Goal: Transaction & Acquisition: Purchase product/service

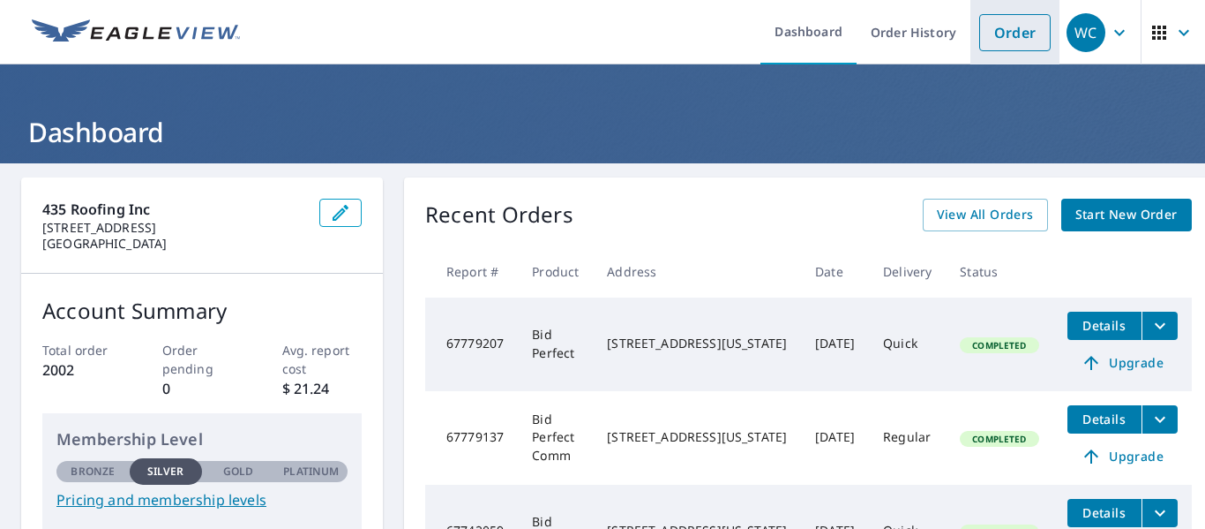
click at [1018, 35] on link "Order" at bounding box center [1015, 32] width 71 height 37
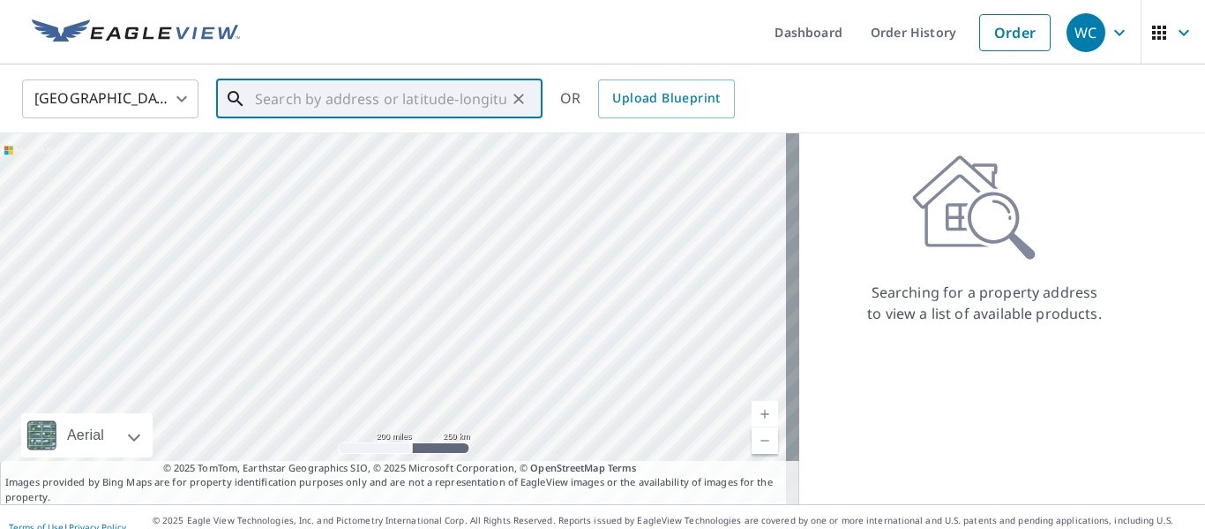
click at [408, 103] on input "text" at bounding box center [381, 98] width 252 height 49
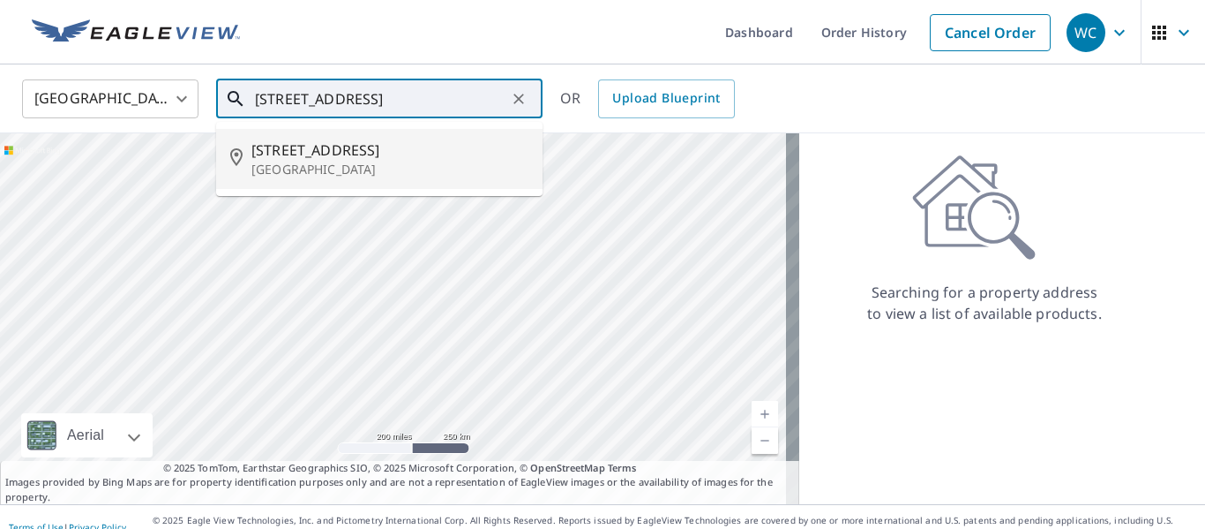
click at [329, 146] on span "[STREET_ADDRESS]" at bounding box center [390, 149] width 277 height 21
type input "[STREET_ADDRESS]"
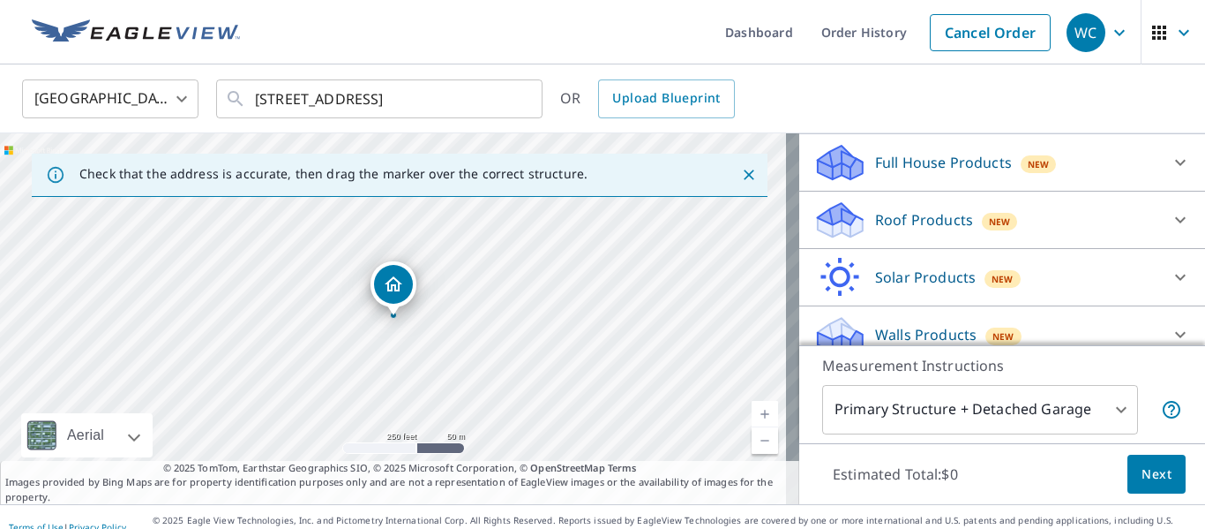
scroll to position [200, 0]
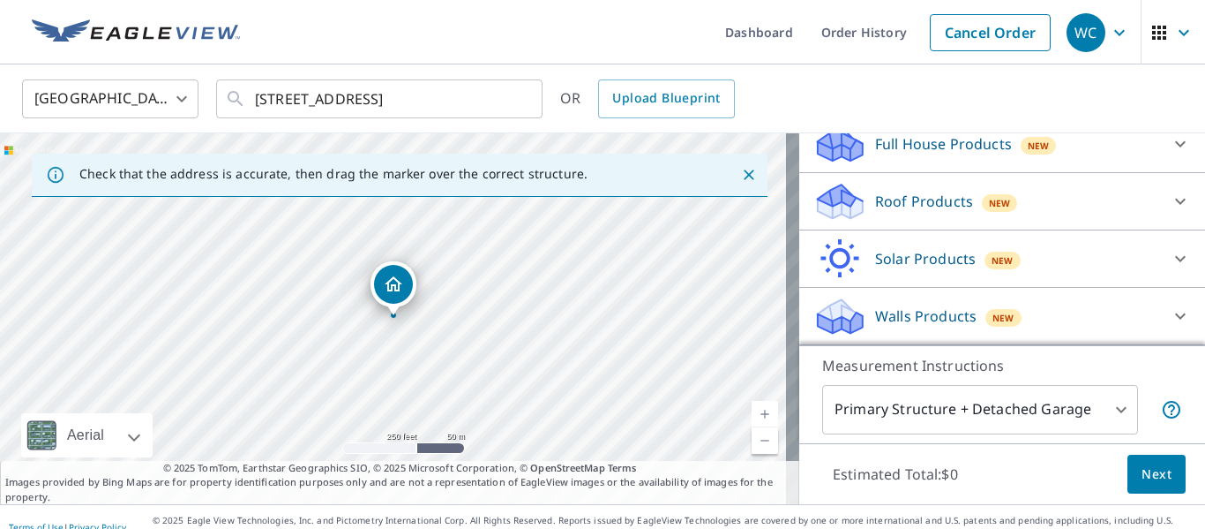
click at [910, 199] on p "Roof Products" at bounding box center [924, 201] width 98 height 21
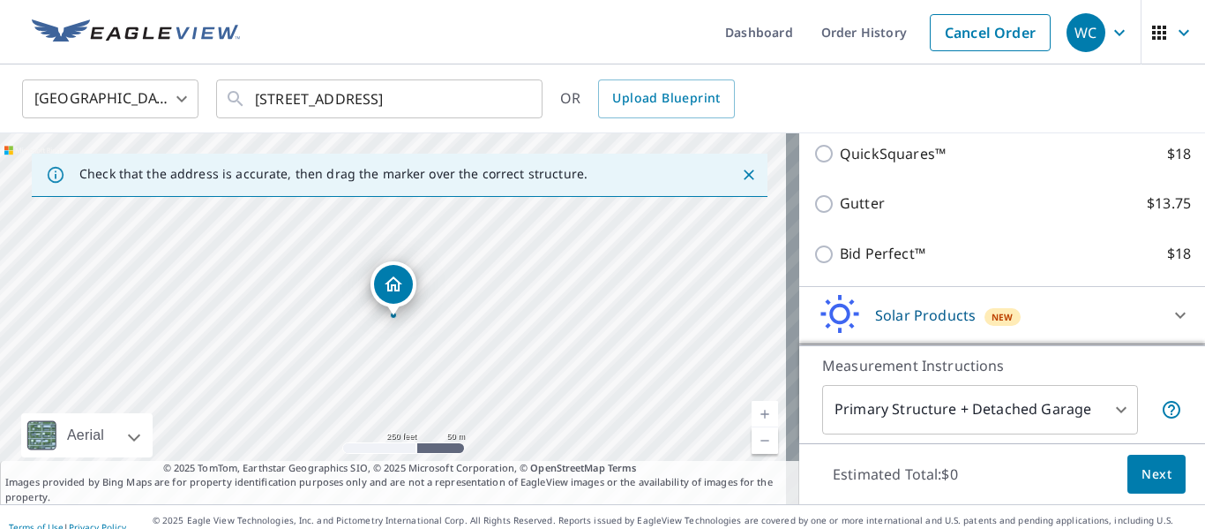
scroll to position [351, 0]
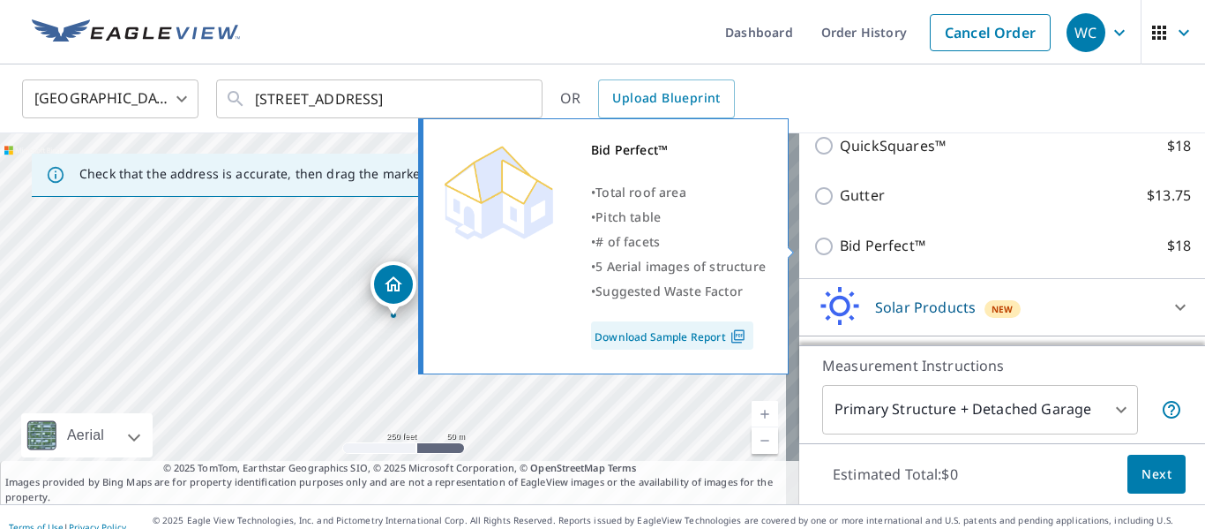
click at [815, 250] on input "Bid Perfect™ $18" at bounding box center [827, 246] width 26 height 21
checkbox input "true"
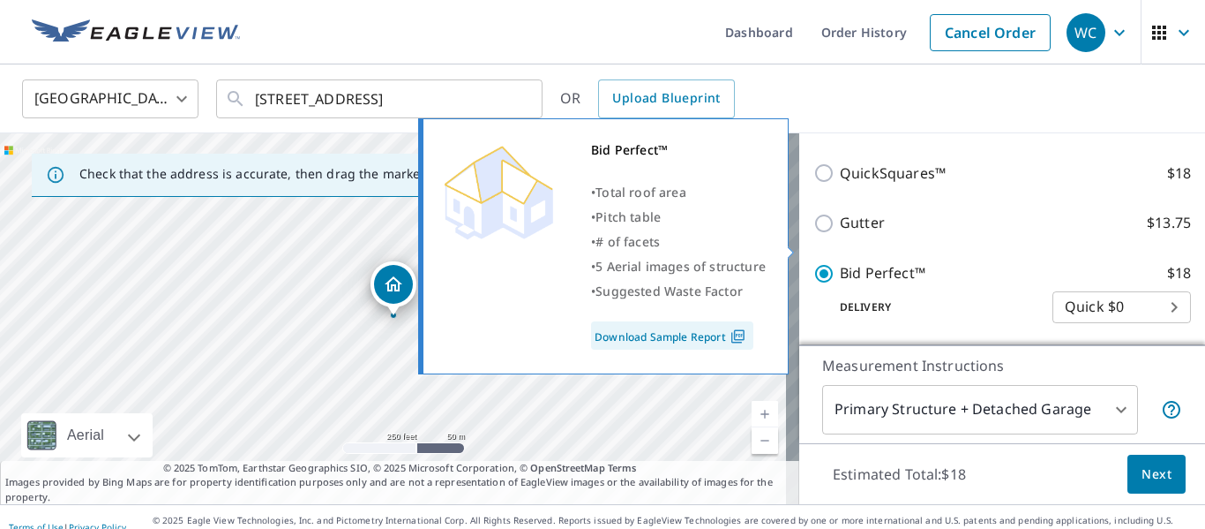
scroll to position [379, 0]
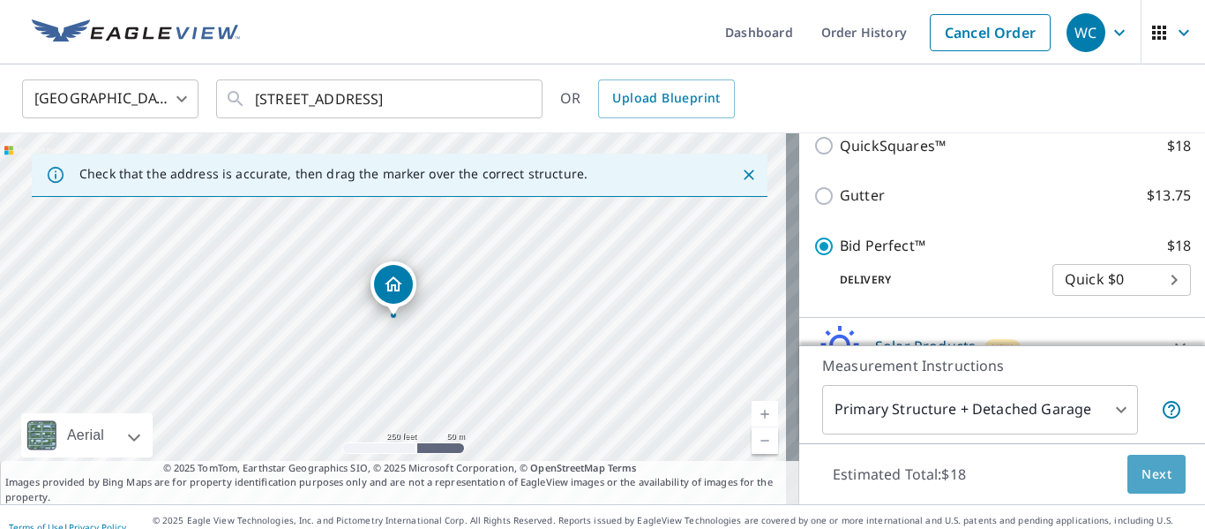
click at [1146, 467] on span "Next" at bounding box center [1157, 474] width 30 height 22
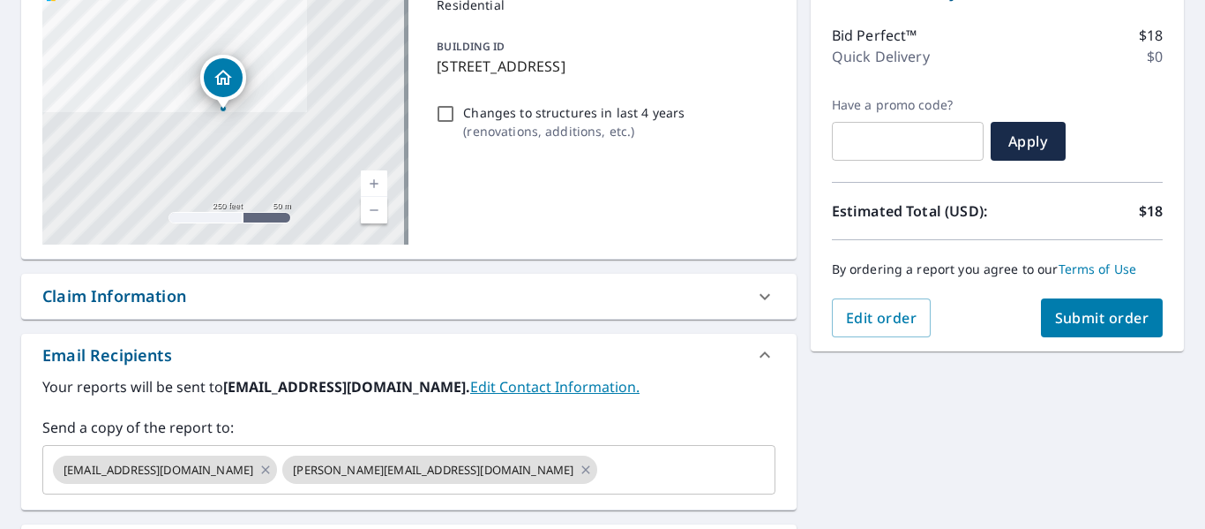
scroll to position [269, 0]
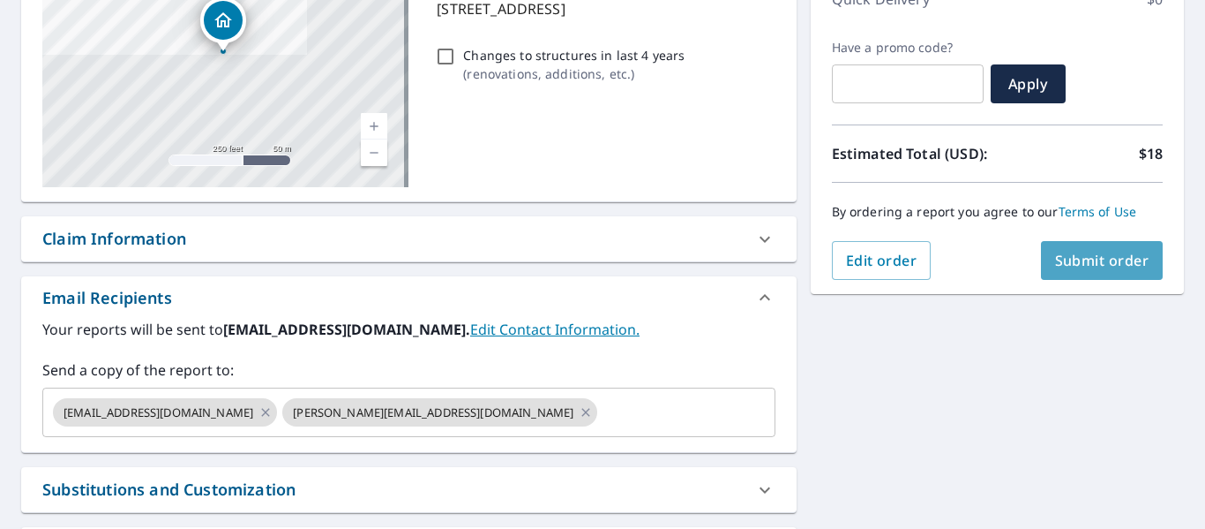
click at [1055, 264] on span "Submit order" at bounding box center [1102, 260] width 94 height 19
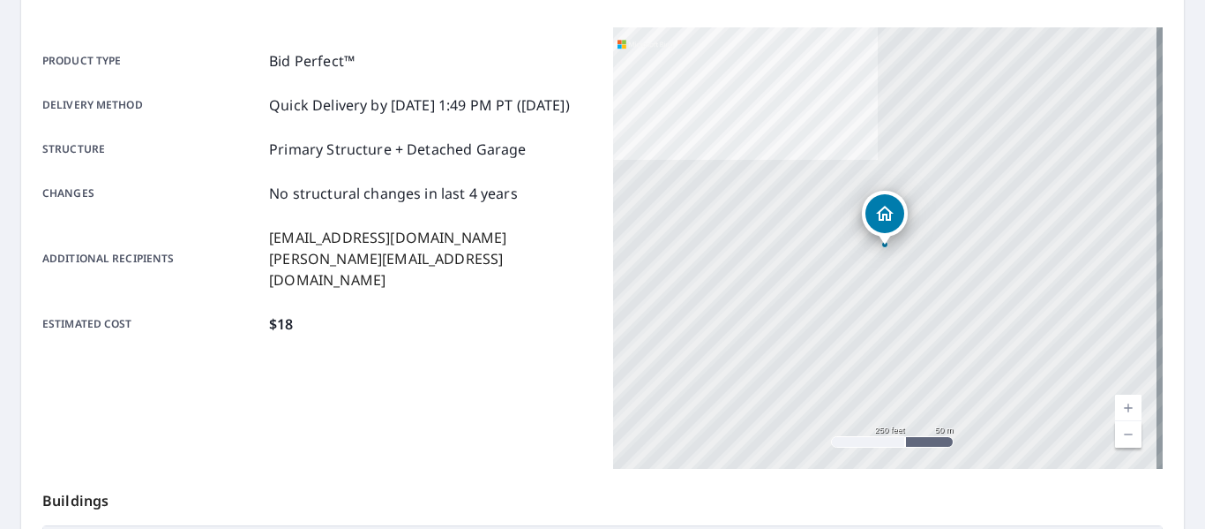
scroll to position [195, 0]
